Goal: Task Accomplishment & Management: Manage account settings

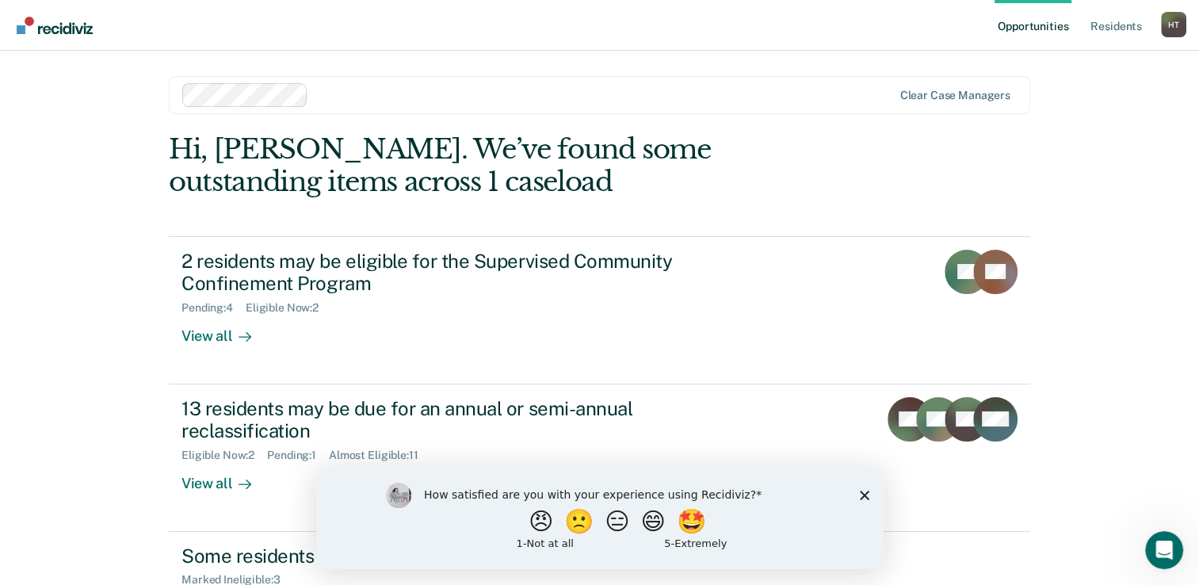
click at [864, 496] on icon "Close survey" at bounding box center [864, 495] width 10 height 10
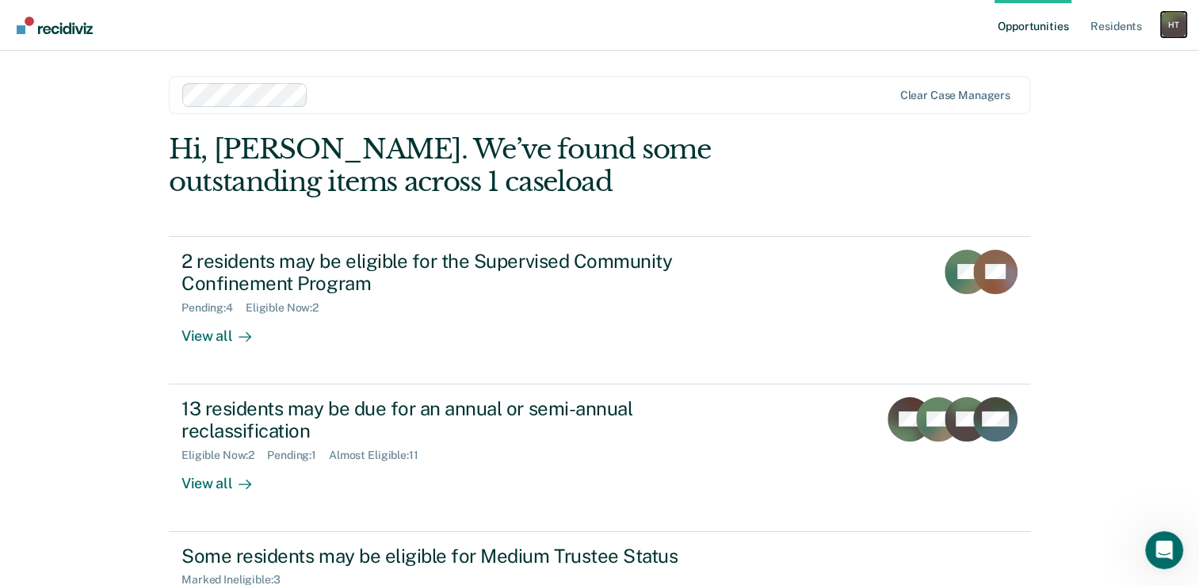
click at [1173, 18] on div "H T" at bounding box center [1173, 24] width 25 height 25
click at [1065, 101] on link "Log Out" at bounding box center [1110, 103] width 128 height 13
